Goal: Information Seeking & Learning: Learn about a topic

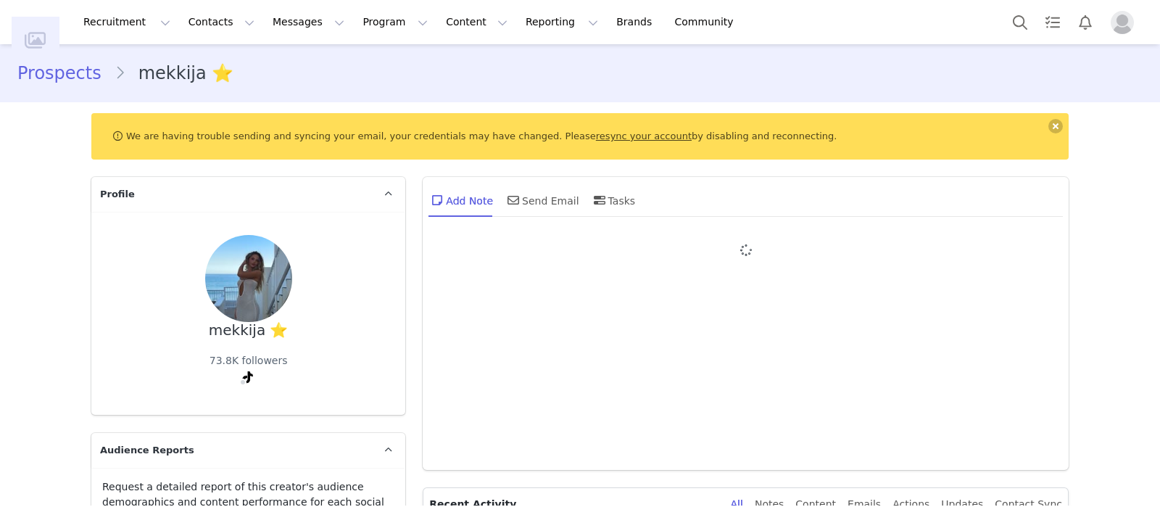
type input "+1 ([GEOGRAPHIC_DATA])"
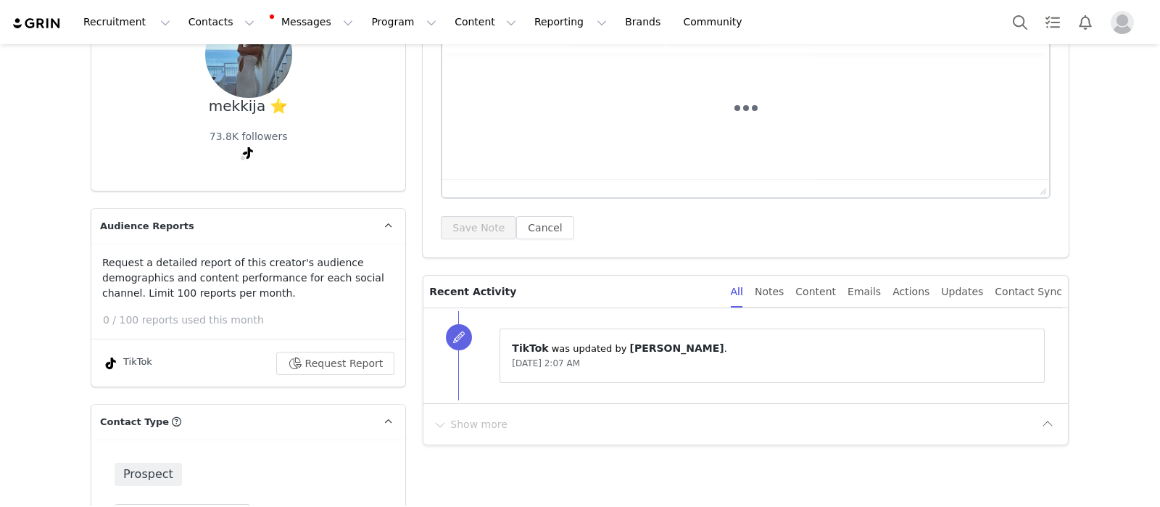
scroll to position [225, 0]
click at [317, 356] on button "Request Report" at bounding box center [335, 362] width 119 height 23
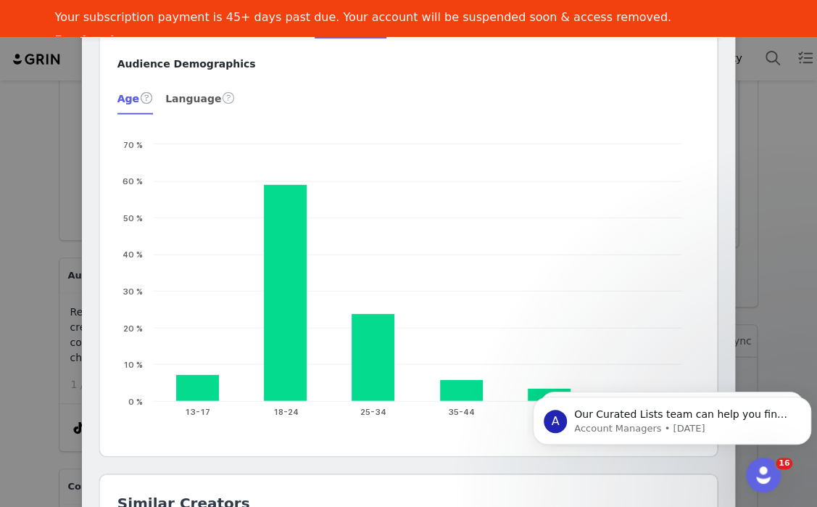
scroll to position [1657, 0]
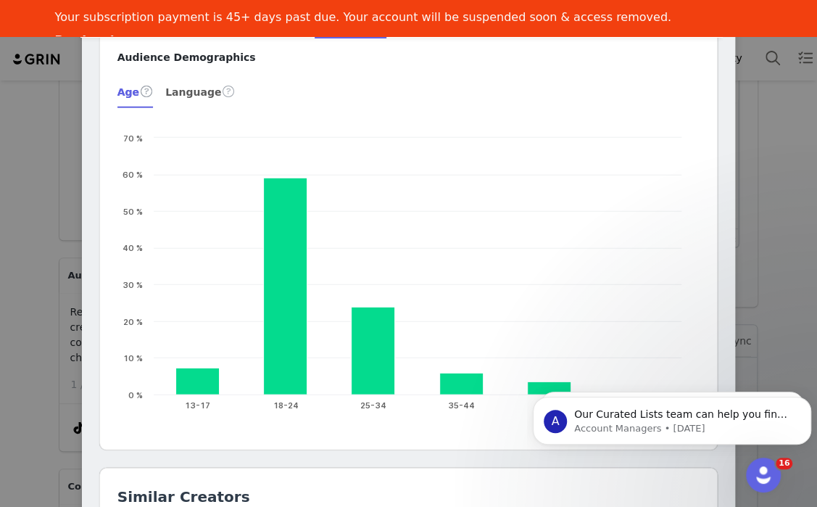
type input "https://www.instagram.com/mekkija"
click at [0, 172] on div "mekkija ⭐️ @mekkija 222 outfit diary 🧘‍♀️ 💌mekkija@icloud.com ig: mekkija ✨ Loc…" at bounding box center [408, 253] width 817 height 507
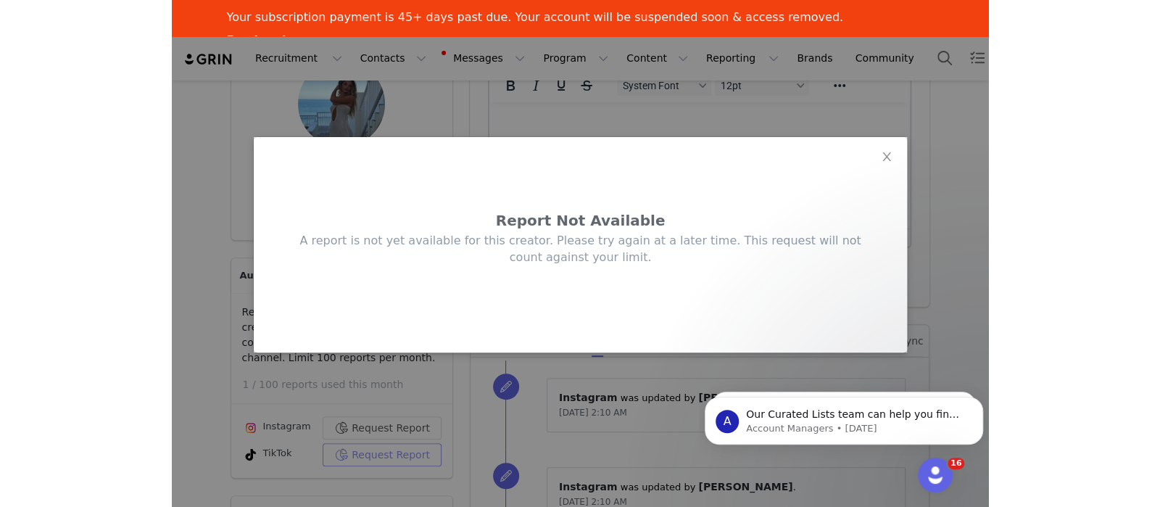
scroll to position [0, 0]
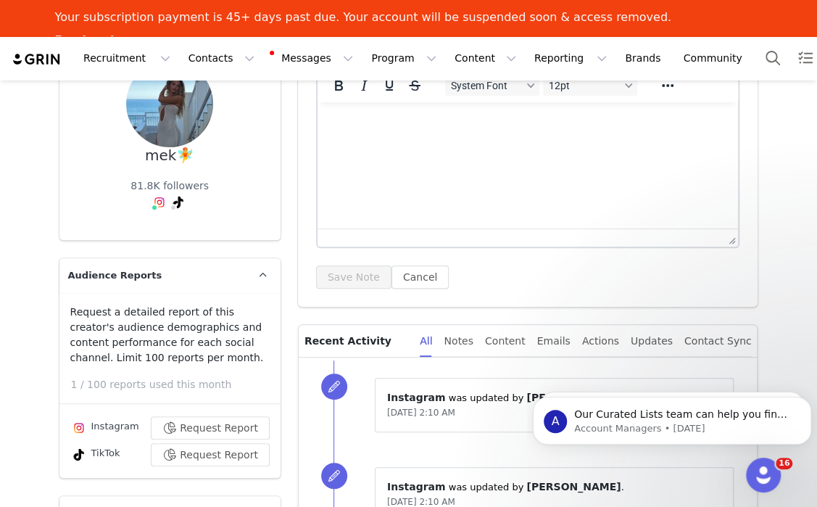
click at [36, 63] on img at bounding box center [37, 59] width 51 height 14
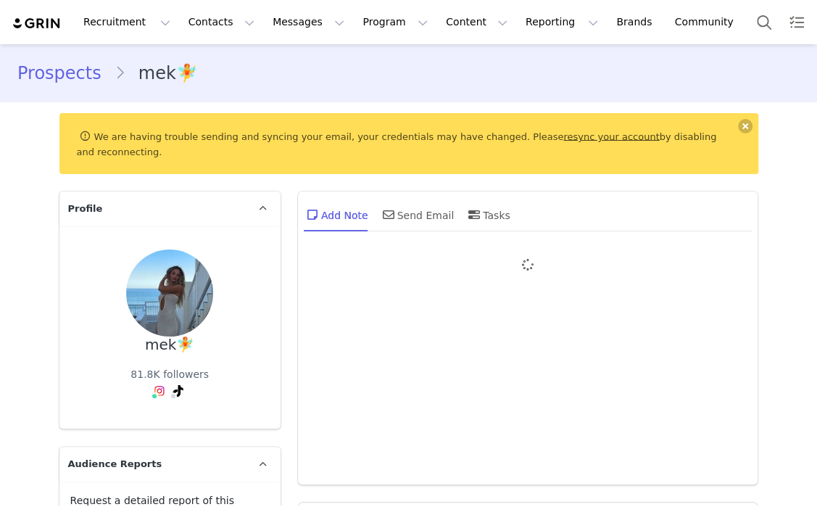
type input "+1 ([GEOGRAPHIC_DATA])"
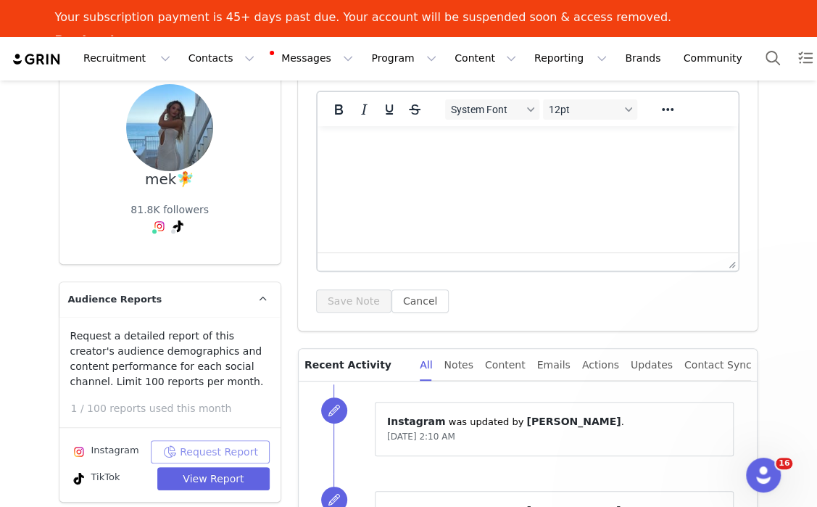
click at [222, 440] on button "Request Report" at bounding box center [210, 451] width 119 height 23
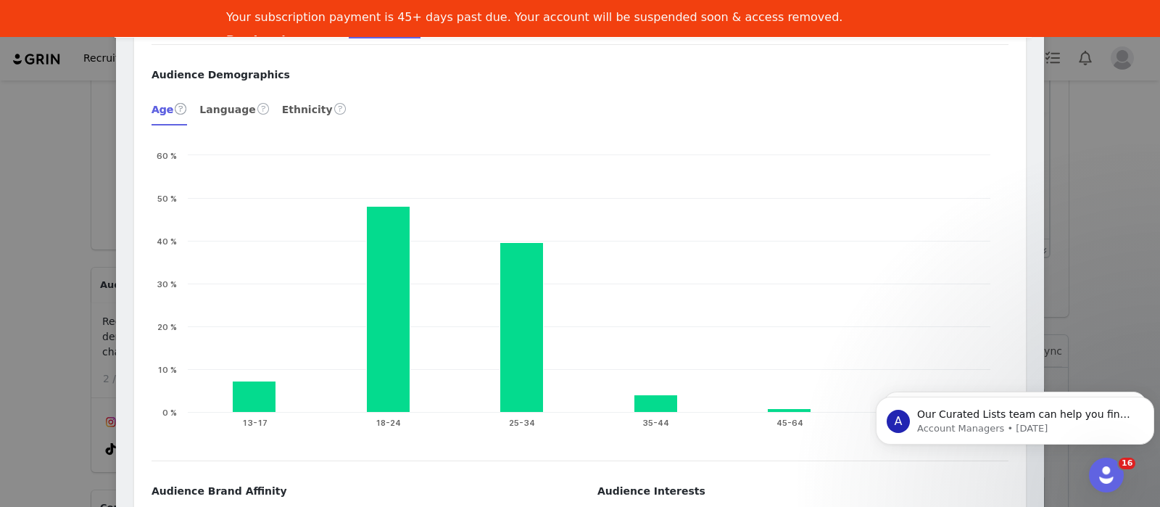
scroll to position [1910, 0]
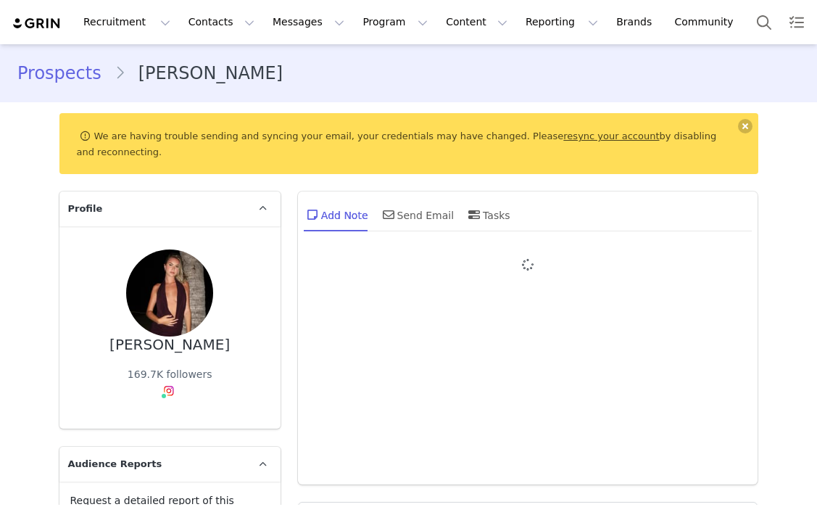
type input "+1 ([GEOGRAPHIC_DATA])"
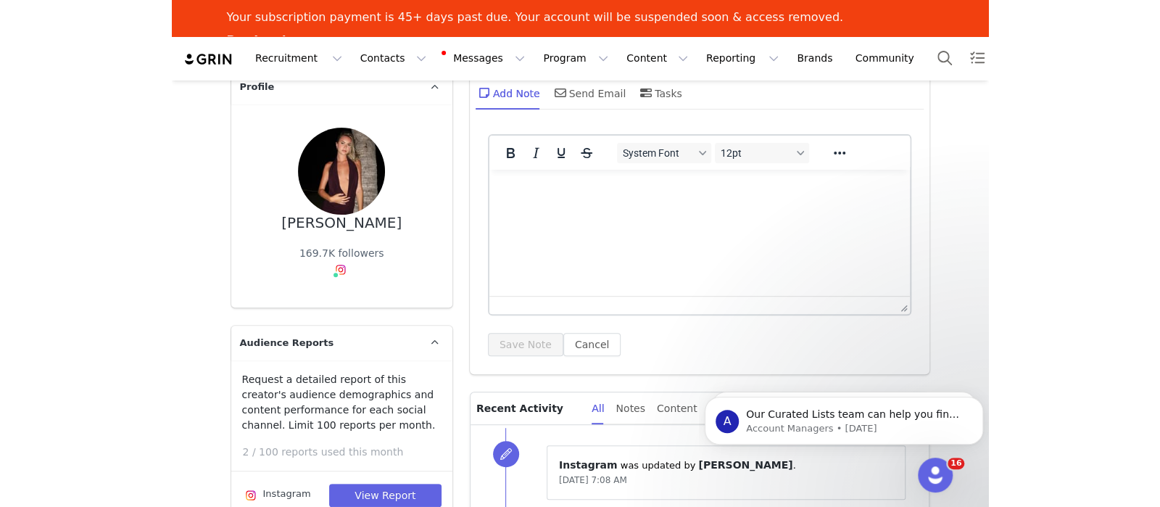
scroll to position [161, 0]
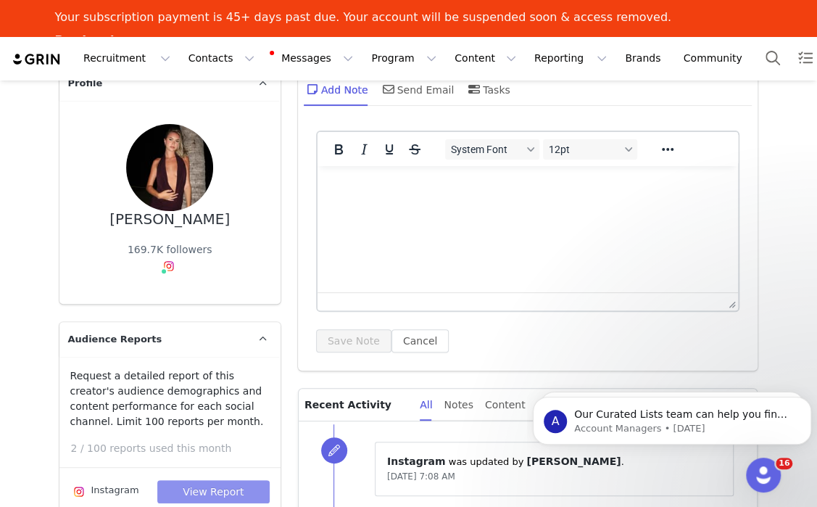
click at [183, 482] on button "View Report" at bounding box center [213, 491] width 112 height 23
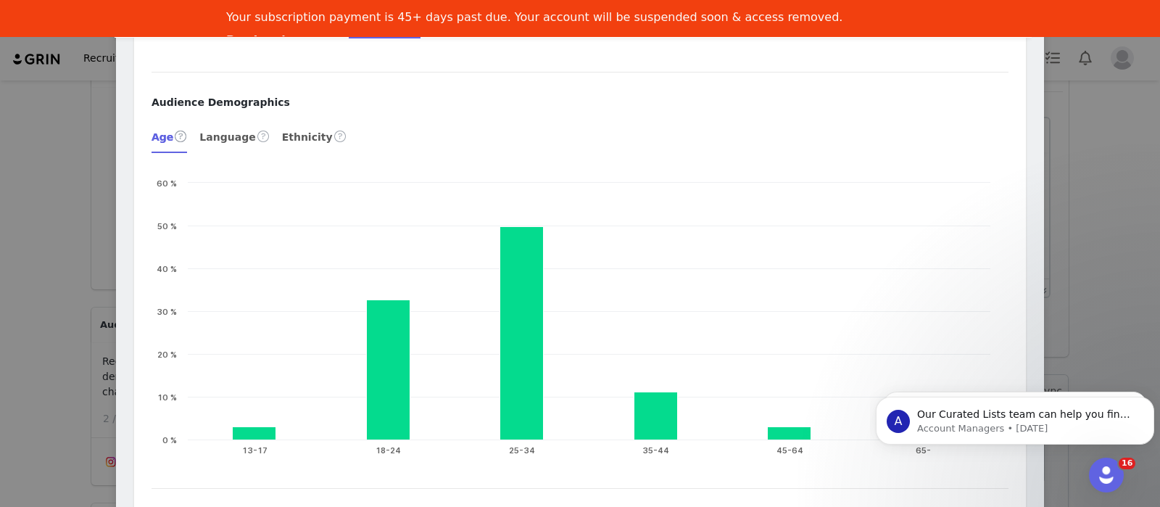
scroll to position [2126, 0]
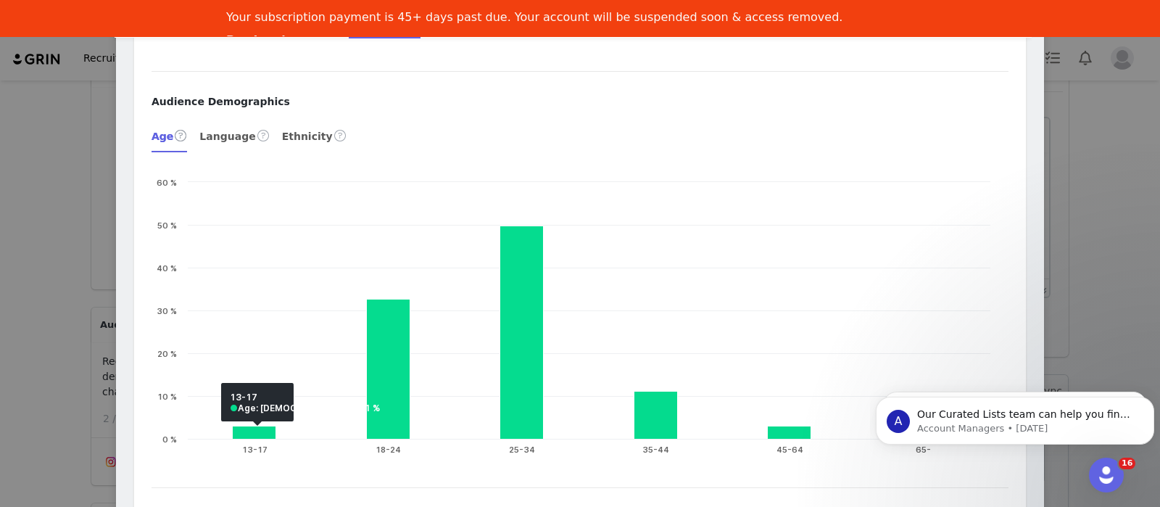
click at [0, 368] on div "Phoebe Verified @phoebespiller Founder @byspiller Sydney, Aus 📧hello@phoebespil…" at bounding box center [580, 253] width 1160 height 507
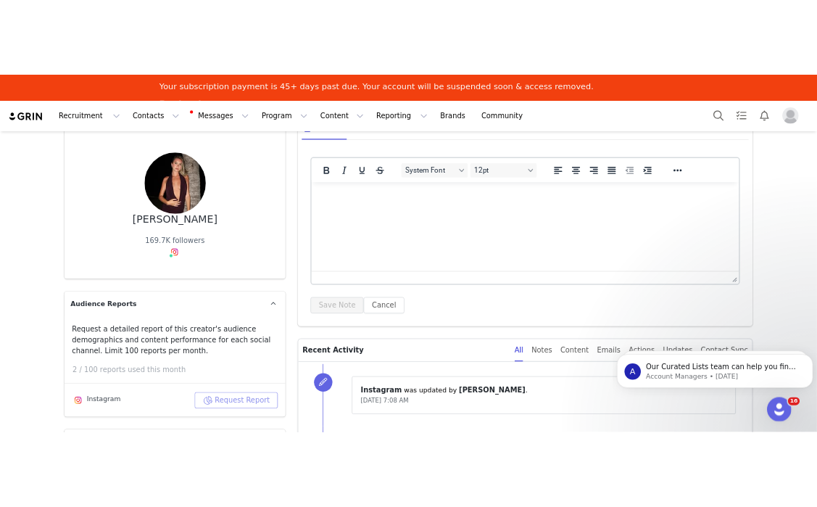
scroll to position [0, 0]
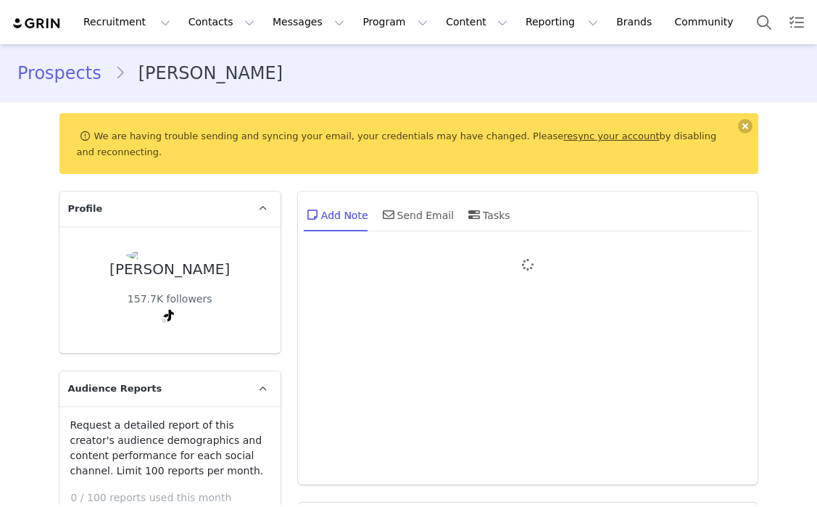
type input "+1 ([GEOGRAPHIC_DATA])"
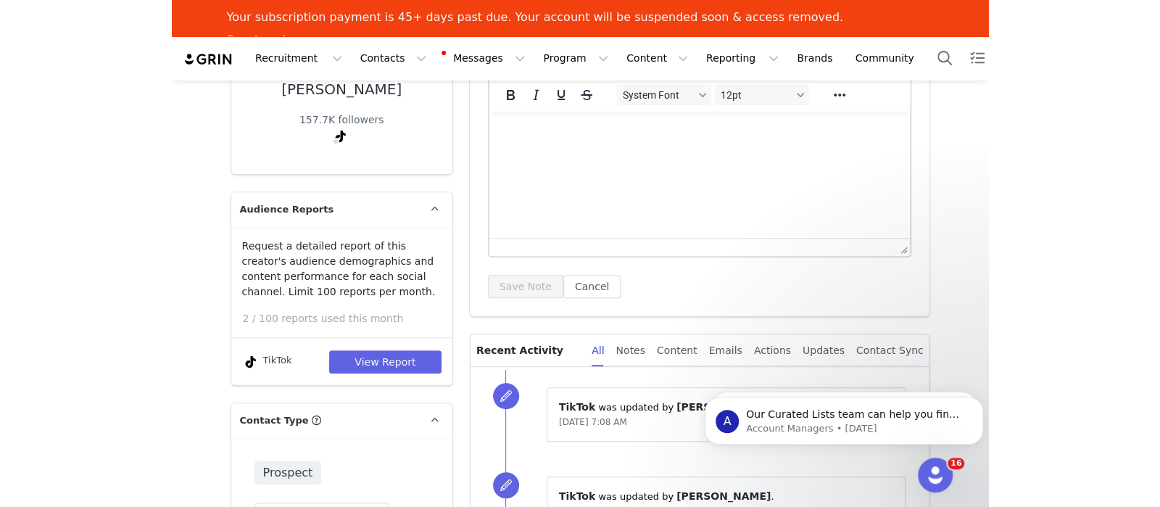
scroll to position [218, 0]
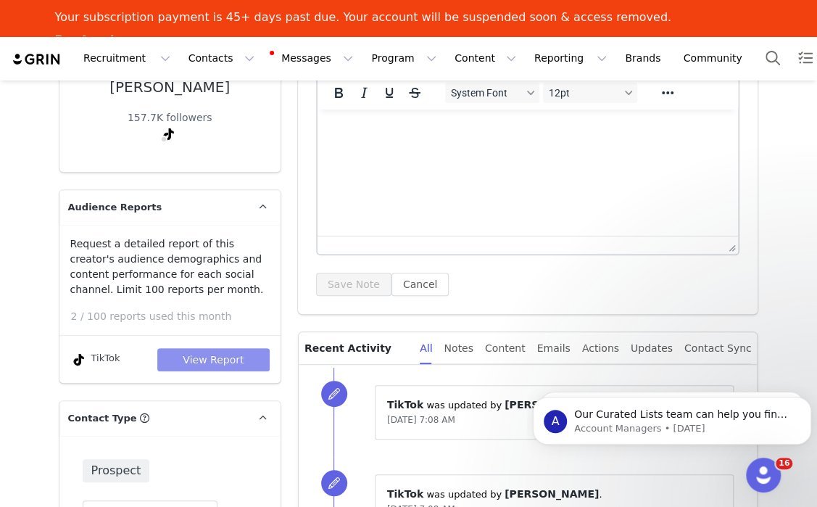
click at [218, 348] on button "View Report" at bounding box center [213, 359] width 112 height 23
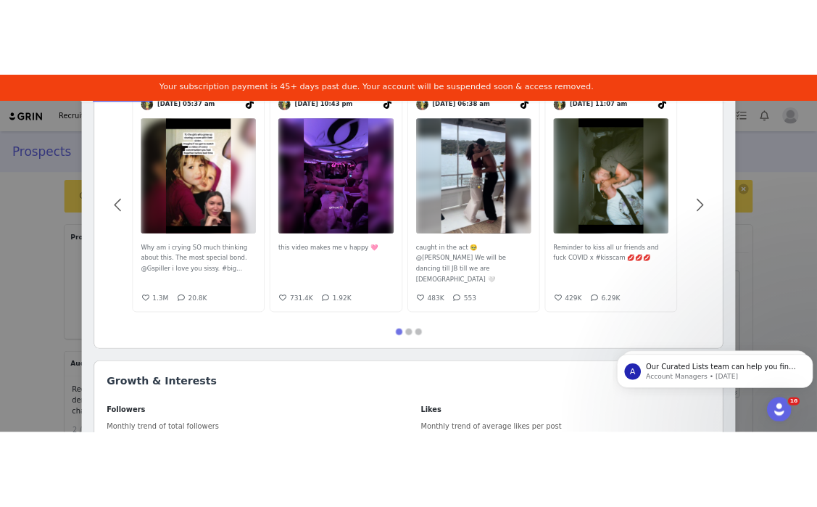
scroll to position [0, 0]
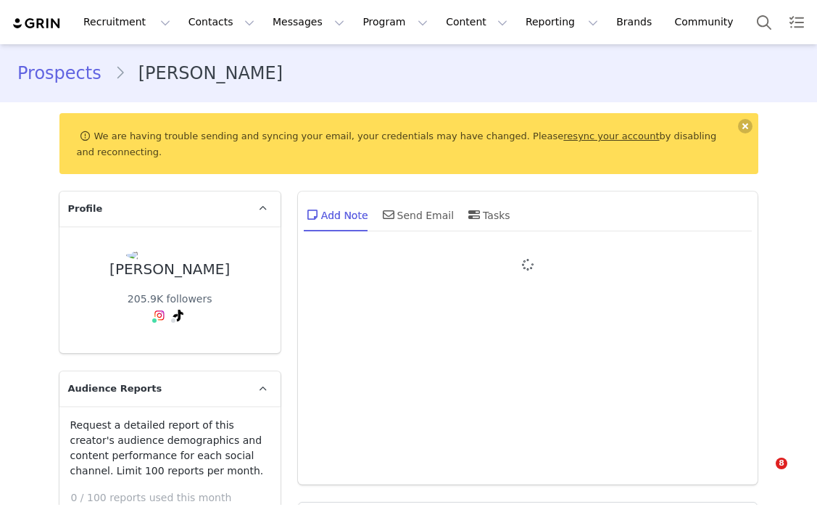
type input "+1 ([GEOGRAPHIC_DATA])"
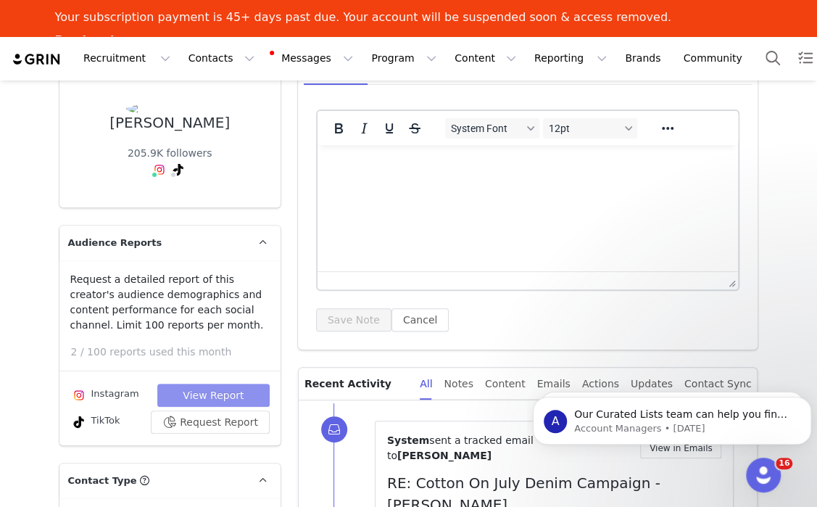
scroll to position [197, 0]
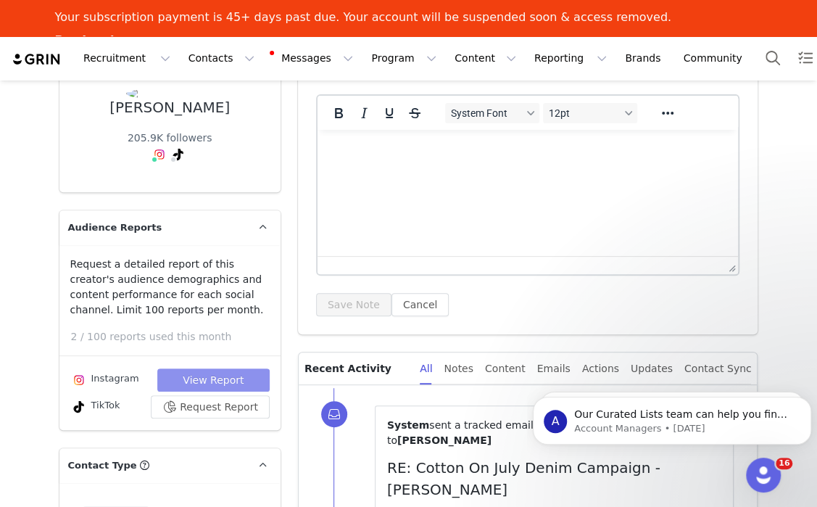
click at [184, 368] on button "View Report" at bounding box center [213, 379] width 112 height 23
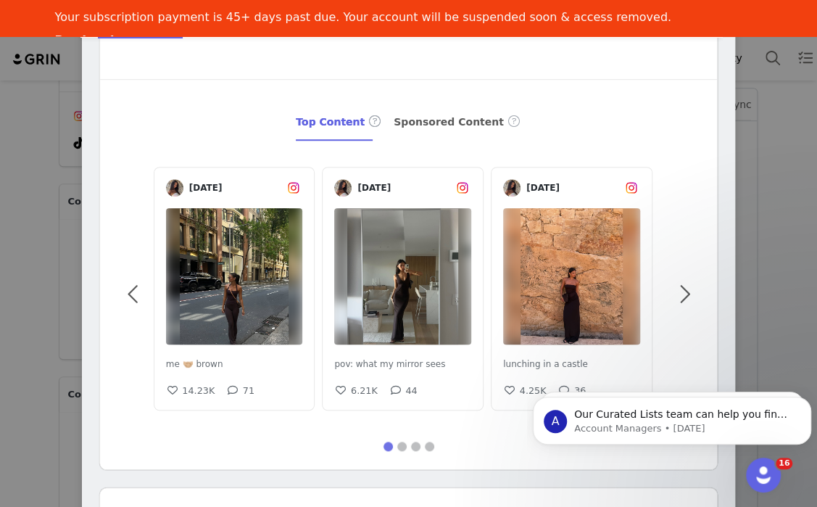
scroll to position [0, 0]
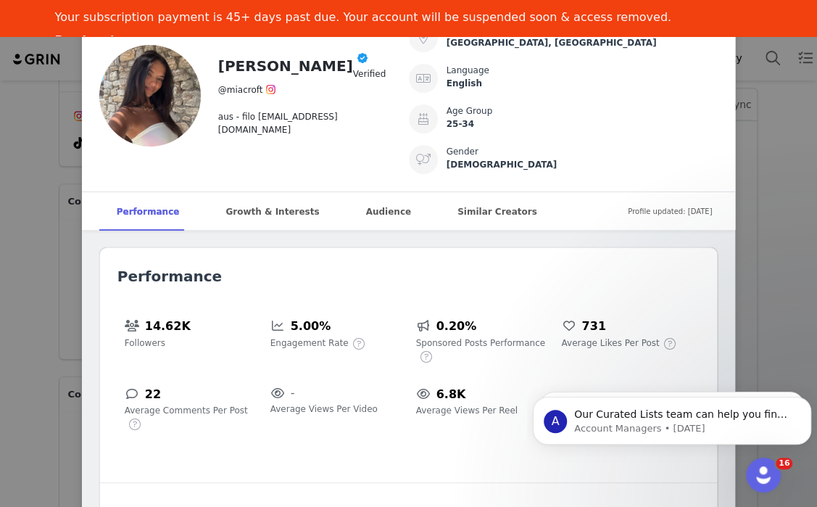
click at [83, 174] on article "[PERSON_NAME] Verified @miacroft aus - filo [EMAIL_ADDRESS][DOMAIN_NAME] Locati…" at bounding box center [409, 96] width 654 height 192
click at [15, 202] on div "[PERSON_NAME] Verified @miacroft aus - filo [EMAIL_ADDRESS][DOMAIN_NAME] Locati…" at bounding box center [408, 253] width 817 height 507
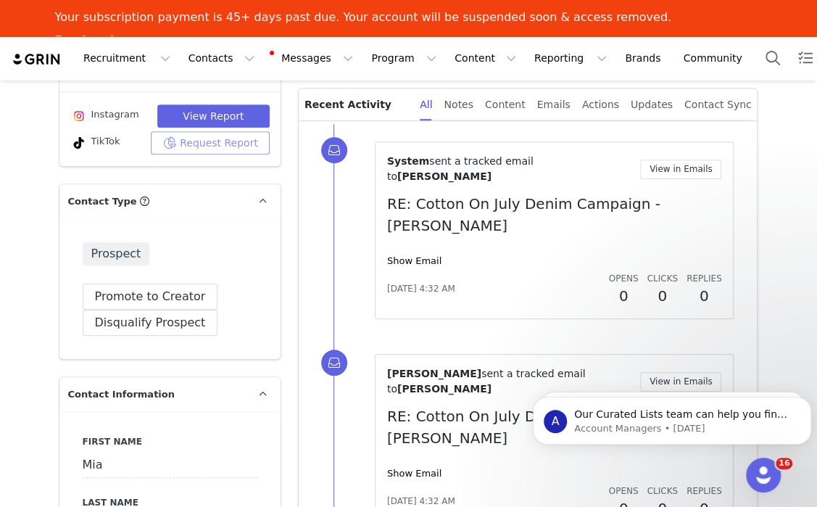
click at [196, 131] on button "Request Report" at bounding box center [210, 142] width 119 height 23
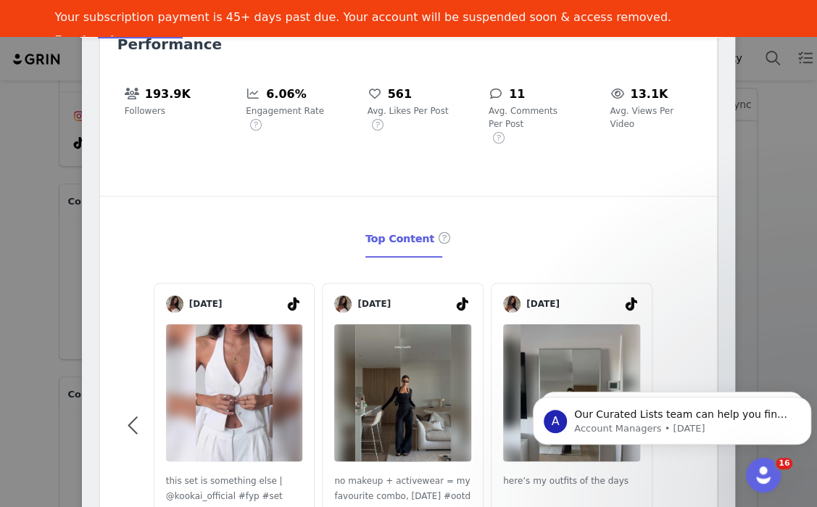
scroll to position [22, 0]
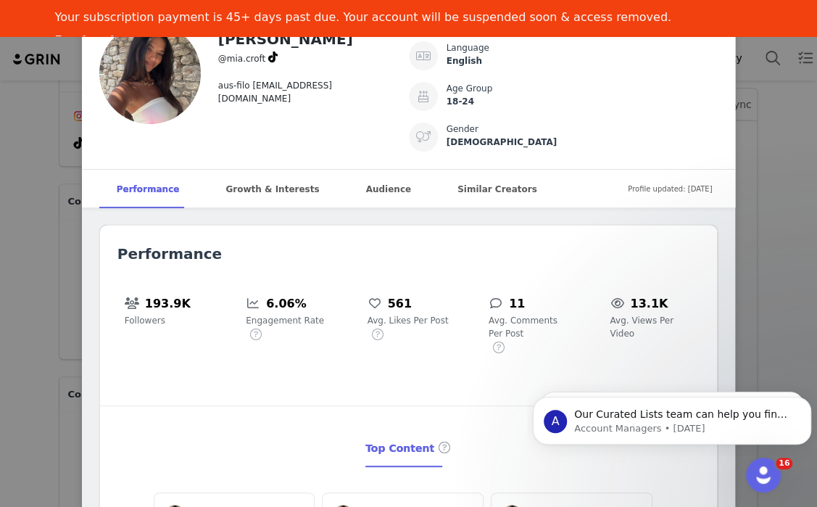
click at [11, 300] on div "[PERSON_NAME] @mia.croft aus-filo [EMAIL_ADDRESS][DOMAIN_NAME] Location [GEOGRA…" at bounding box center [408, 253] width 817 height 507
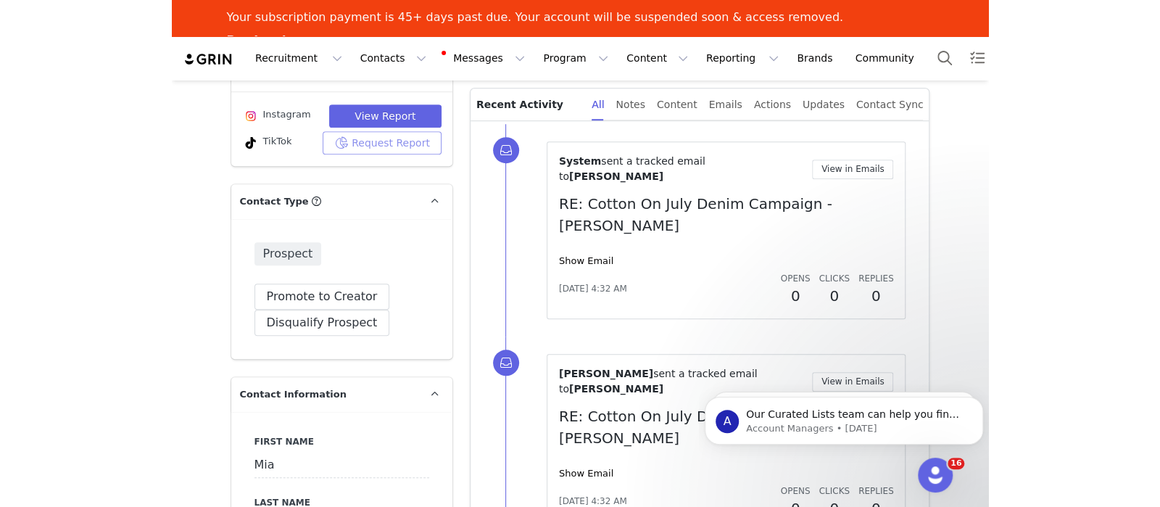
scroll to position [0, 0]
